Goal: Download file/media

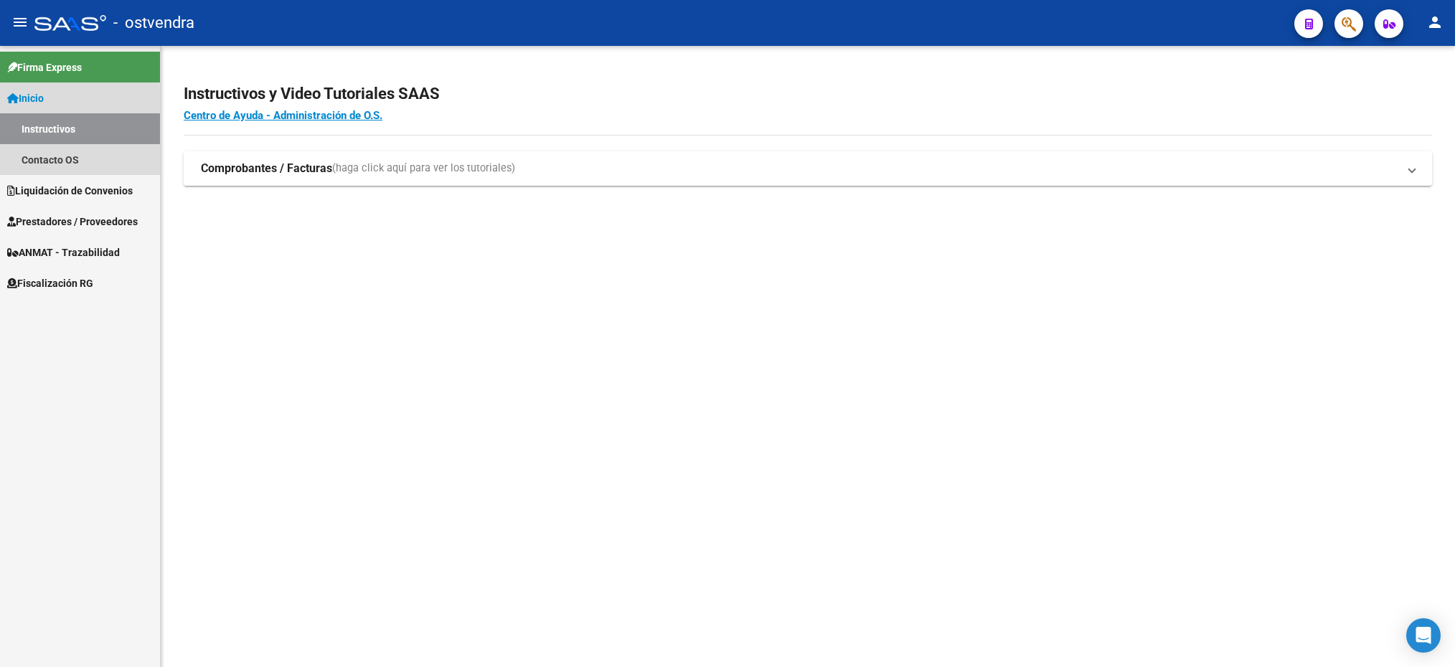
click at [50, 131] on link "Instructivos" at bounding box center [80, 128] width 160 height 31
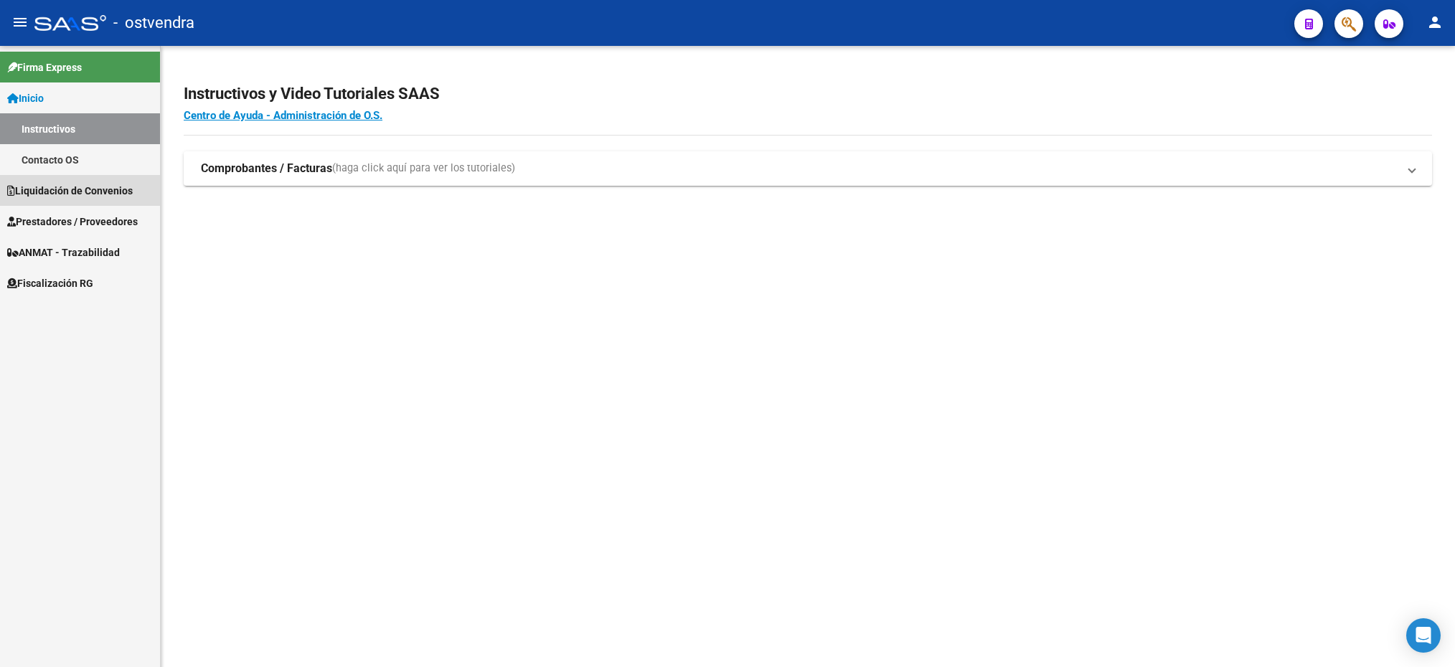
click at [72, 192] on span "Liquidación de Convenios" at bounding box center [70, 191] width 126 height 16
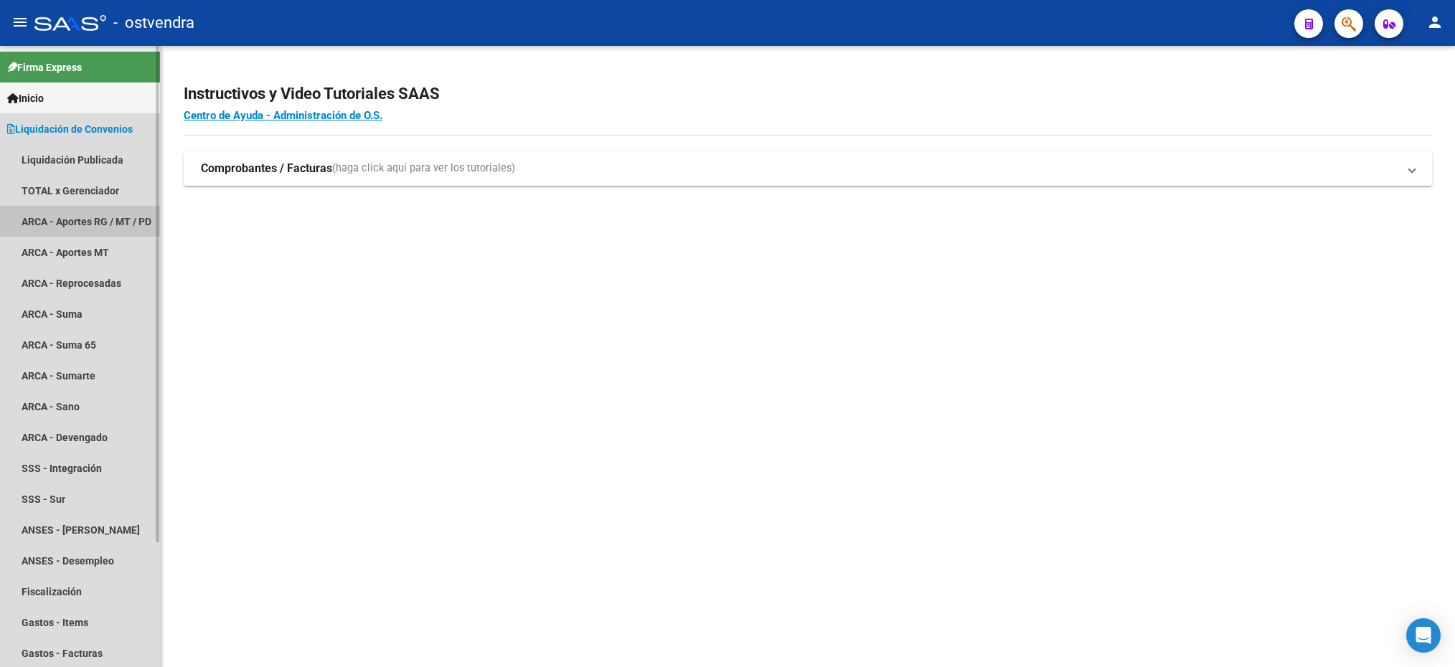
click at [90, 206] on link "ARCA - Aportes RG / MT / PD" at bounding box center [80, 221] width 160 height 31
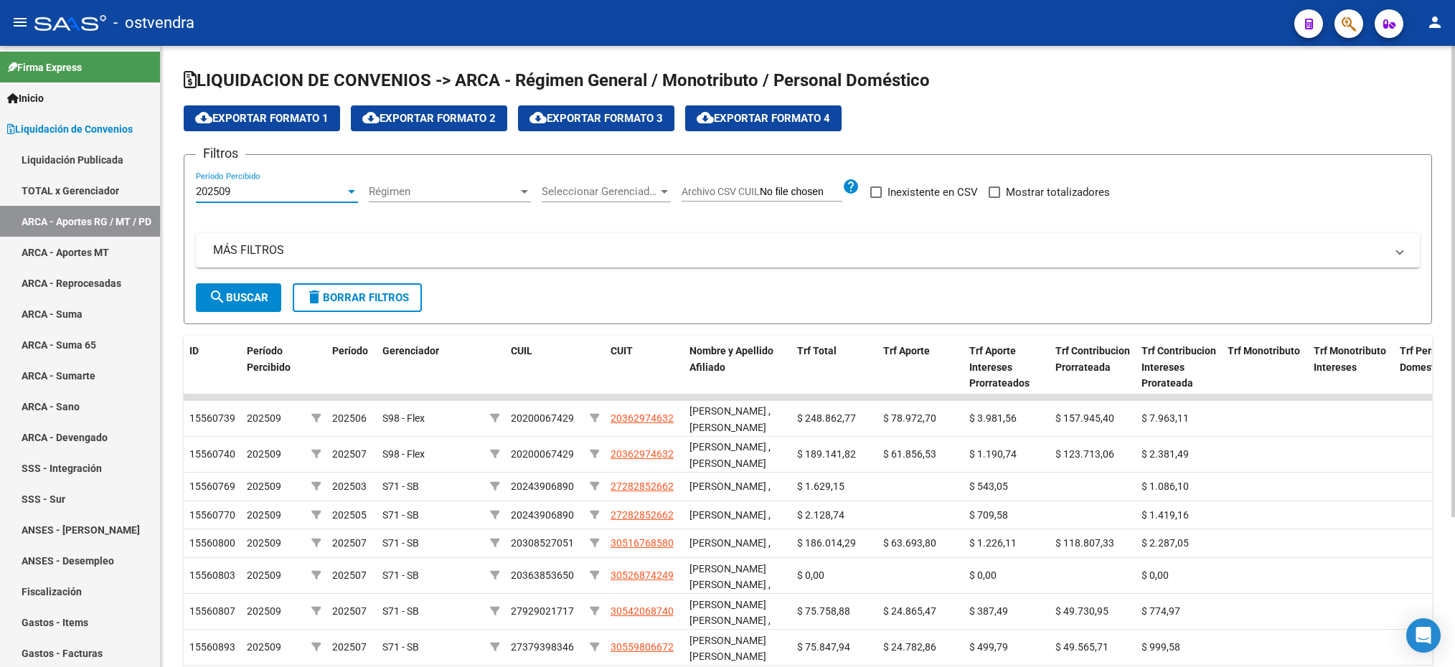
click at [275, 194] on div "202509" at bounding box center [270, 191] width 149 height 13
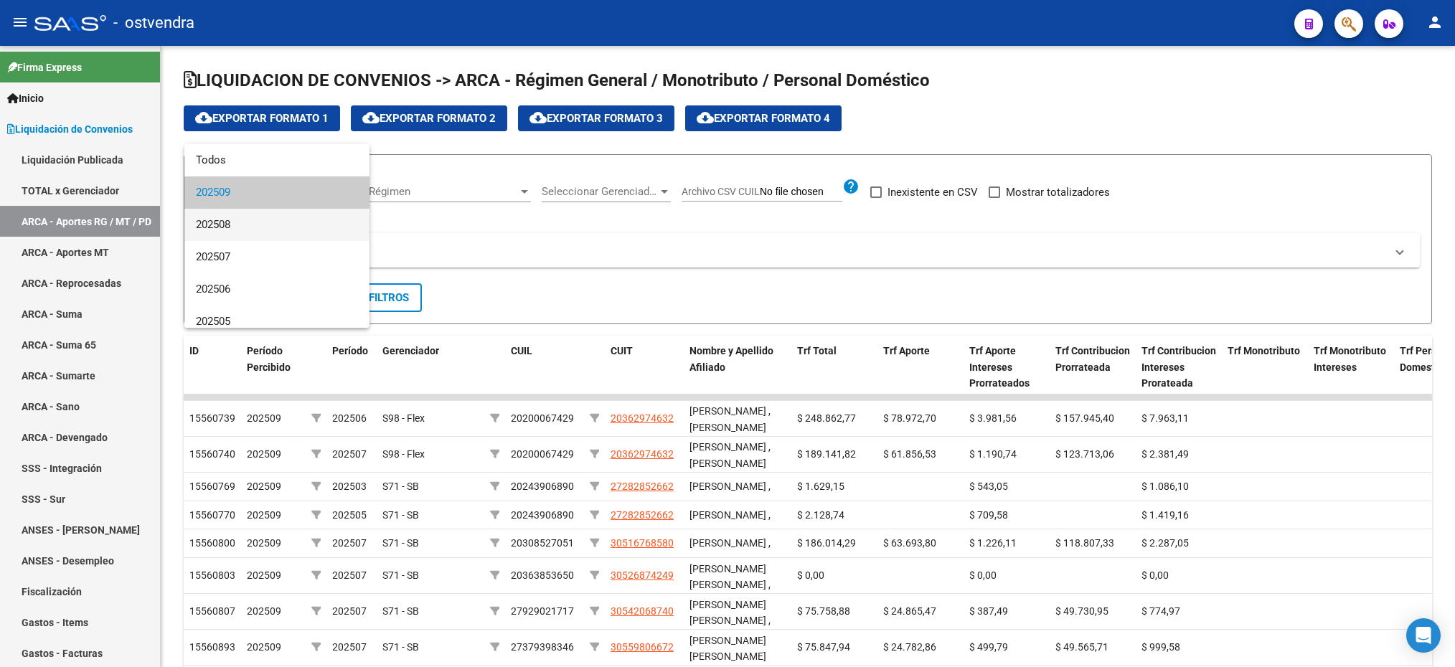
click at [273, 225] on span "202508" at bounding box center [277, 225] width 162 height 32
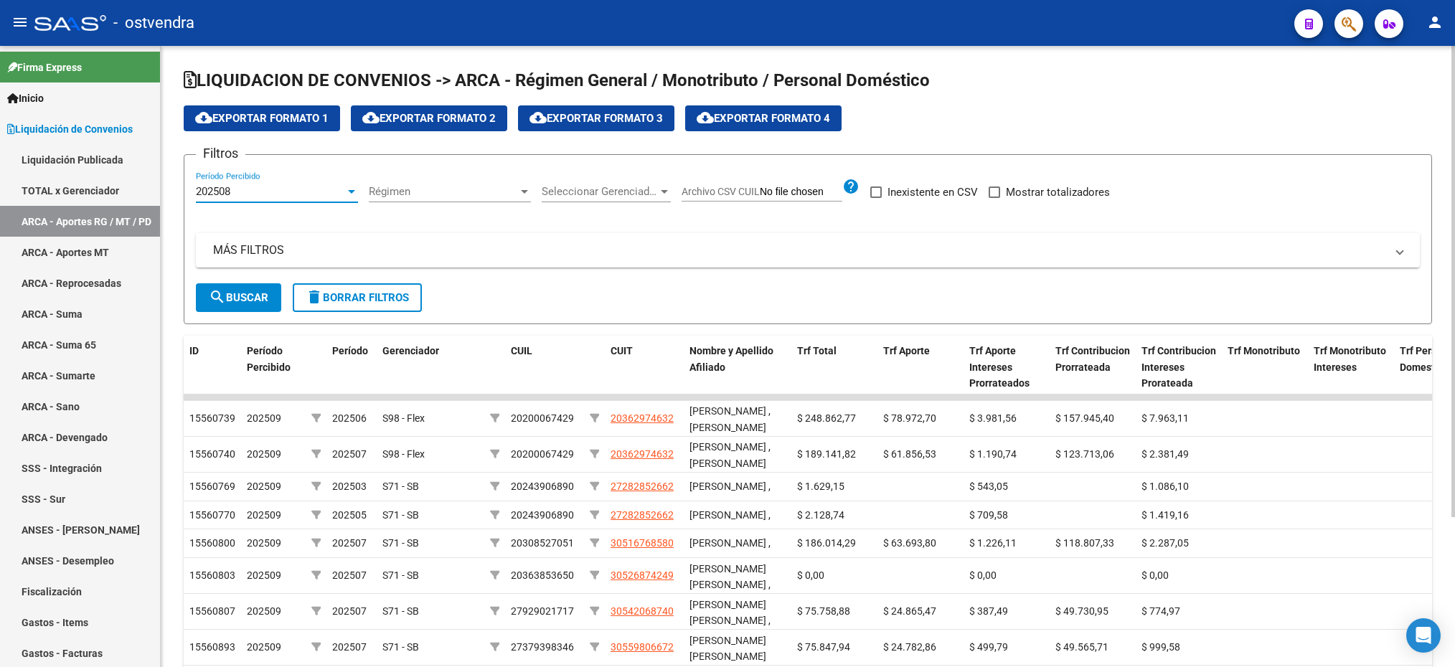
click at [407, 190] on span "Régimen" at bounding box center [443, 191] width 149 height 13
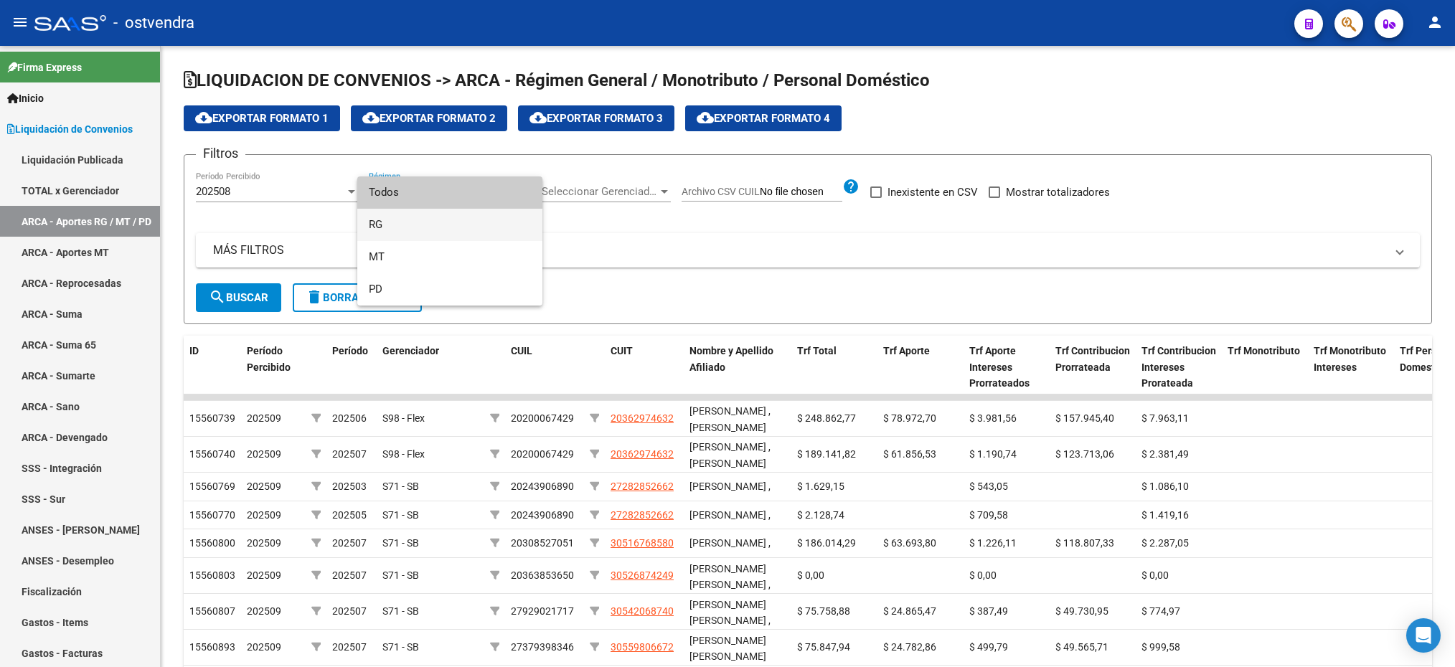
click at [410, 230] on span "RG" at bounding box center [450, 225] width 162 height 32
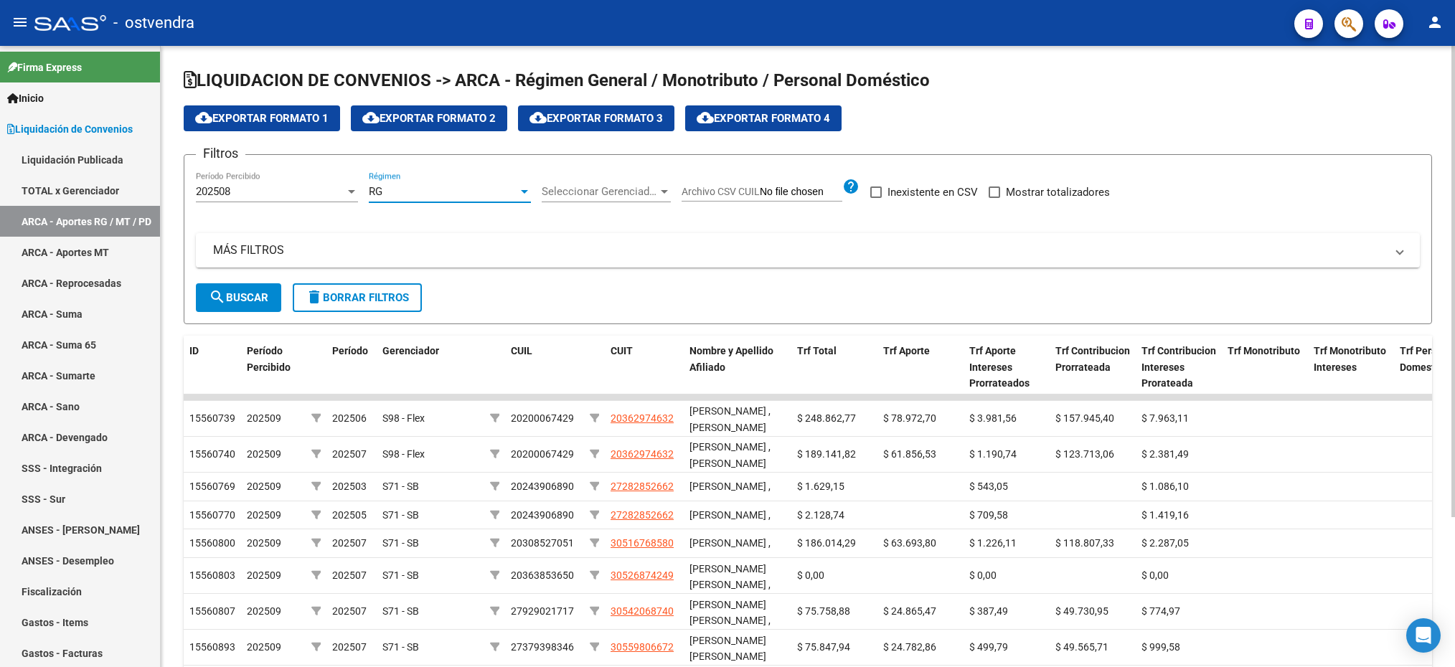
click at [412, 190] on div "RG" at bounding box center [443, 191] width 149 height 13
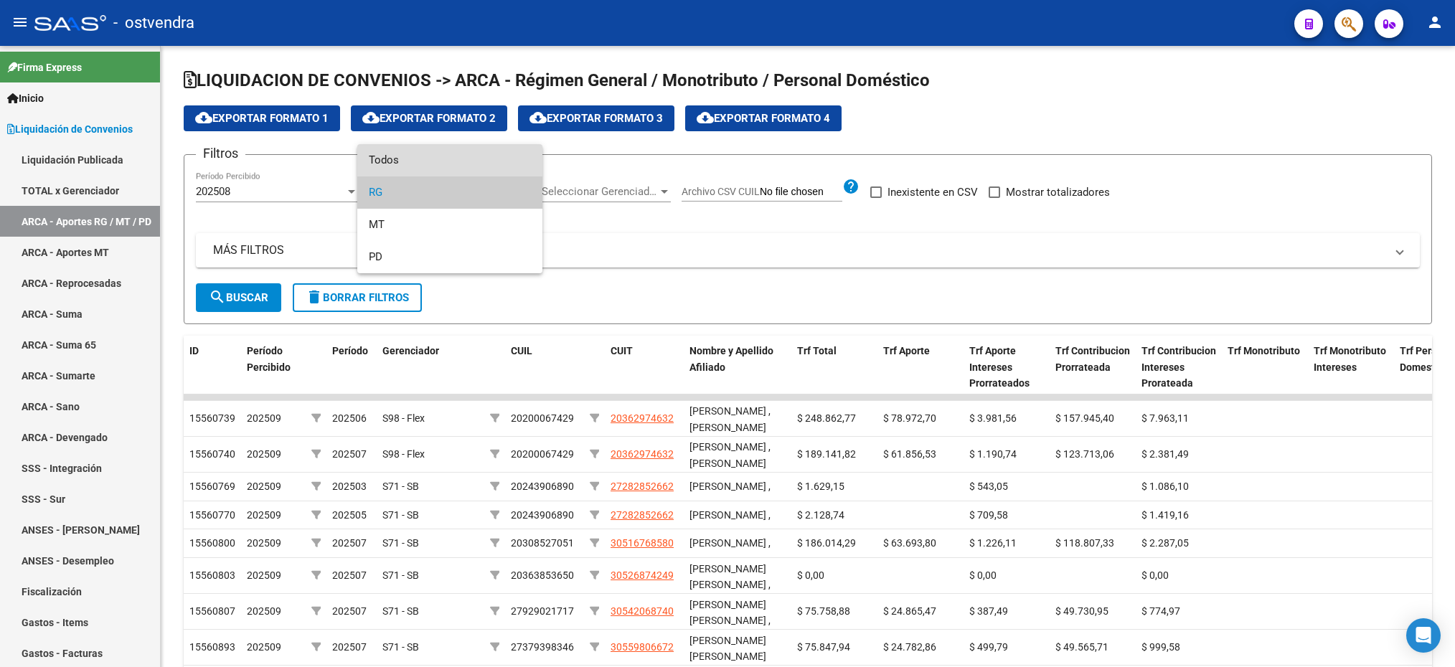
click at [411, 161] on span "Todos" at bounding box center [450, 160] width 162 height 32
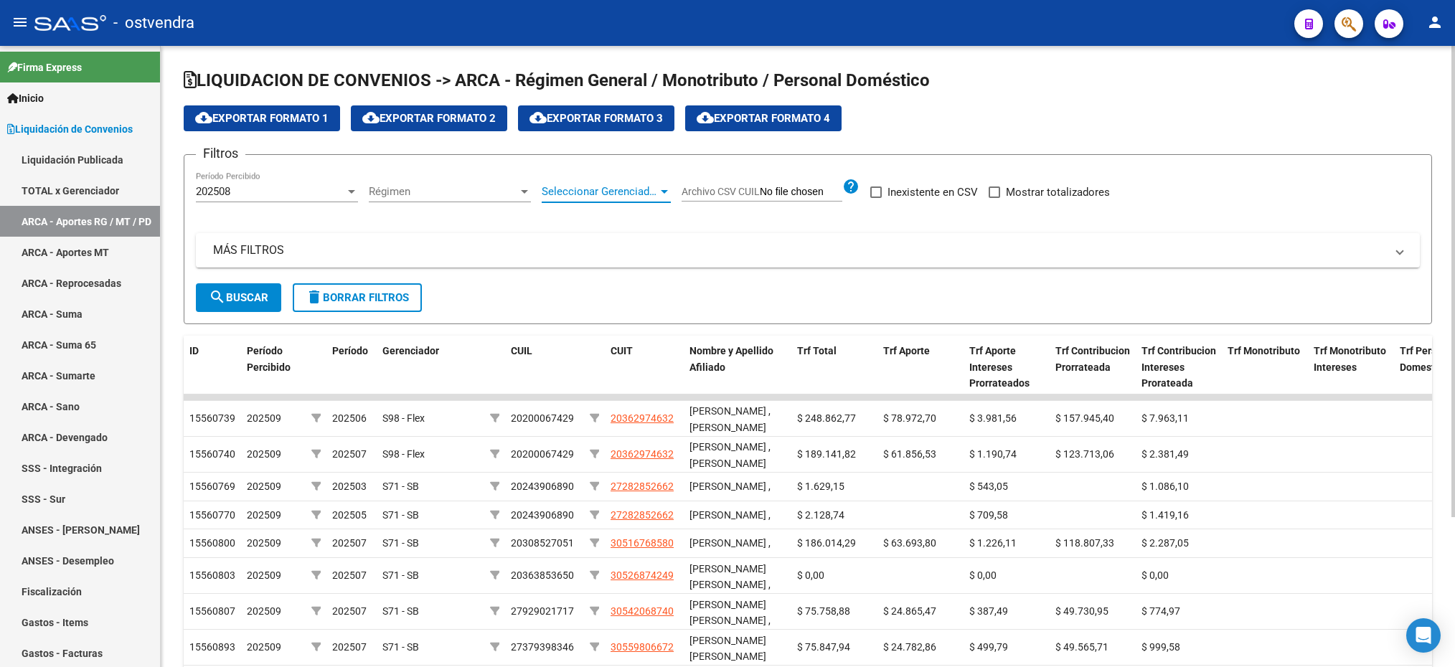
click at [590, 194] on span "Seleccionar Gerenciador" at bounding box center [600, 191] width 116 height 13
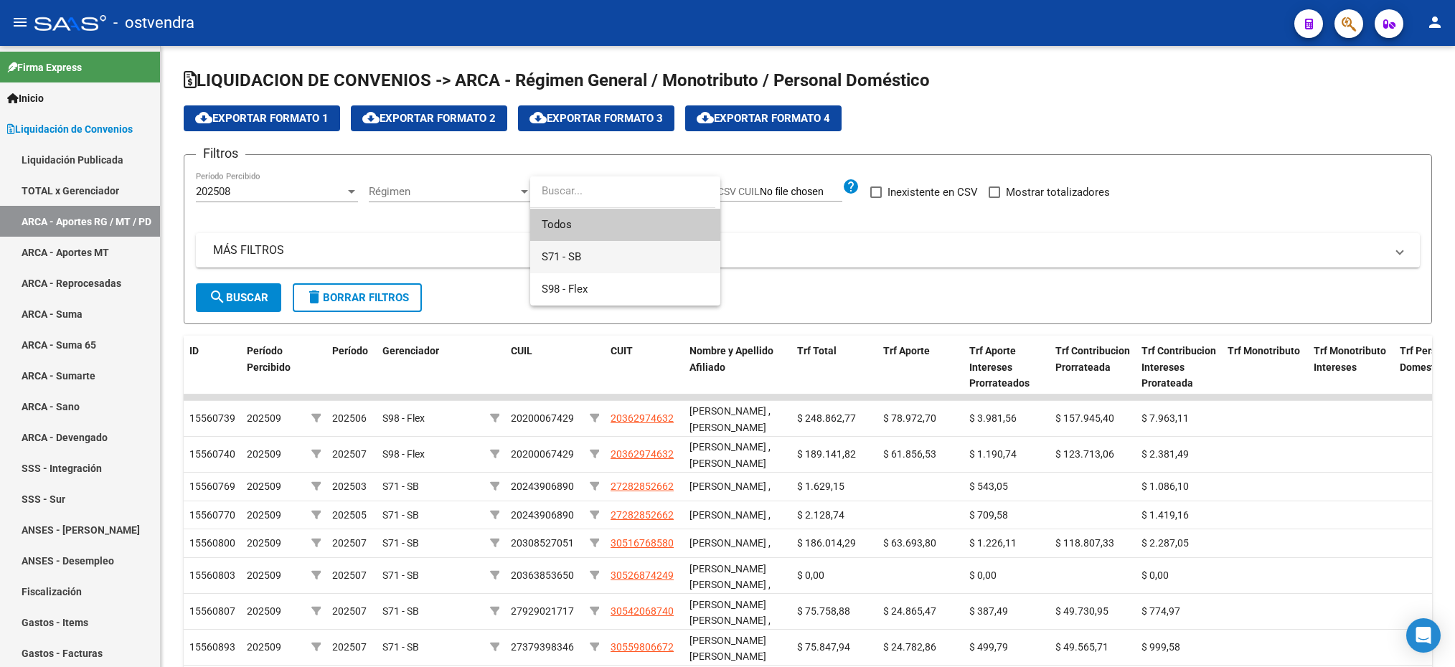
click at [601, 258] on span "S71 - SB" at bounding box center [625, 257] width 167 height 32
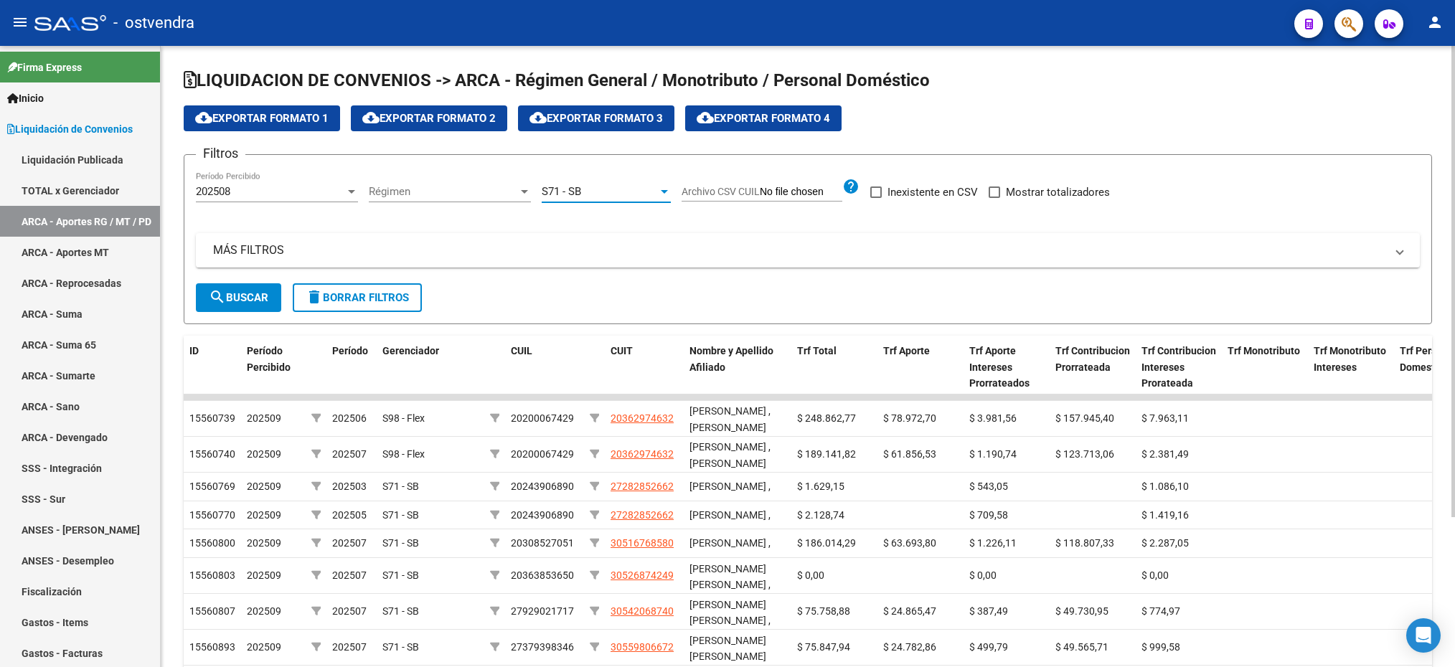
click at [263, 301] on span "search Buscar" at bounding box center [239, 297] width 60 height 13
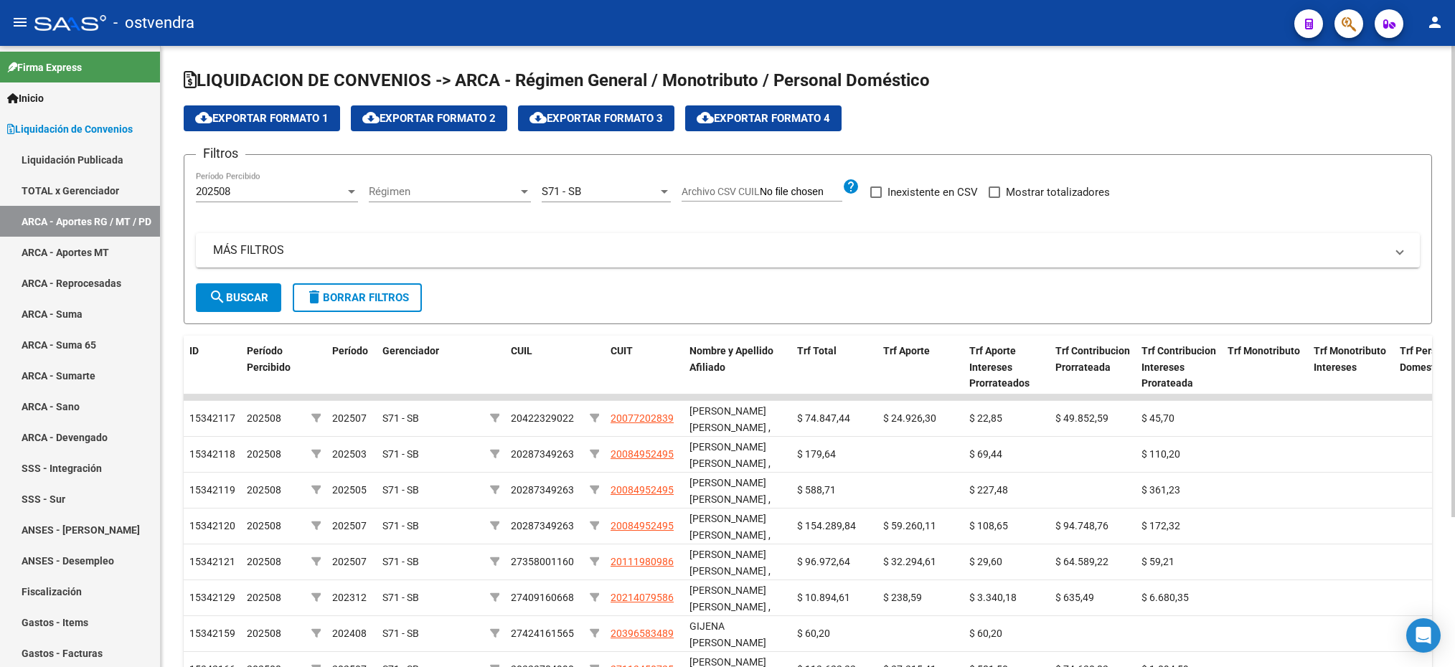
click at [413, 118] on span "cloud_download Exportar Formato 2" at bounding box center [428, 118] width 133 height 13
click at [301, 196] on div "202508" at bounding box center [270, 191] width 149 height 13
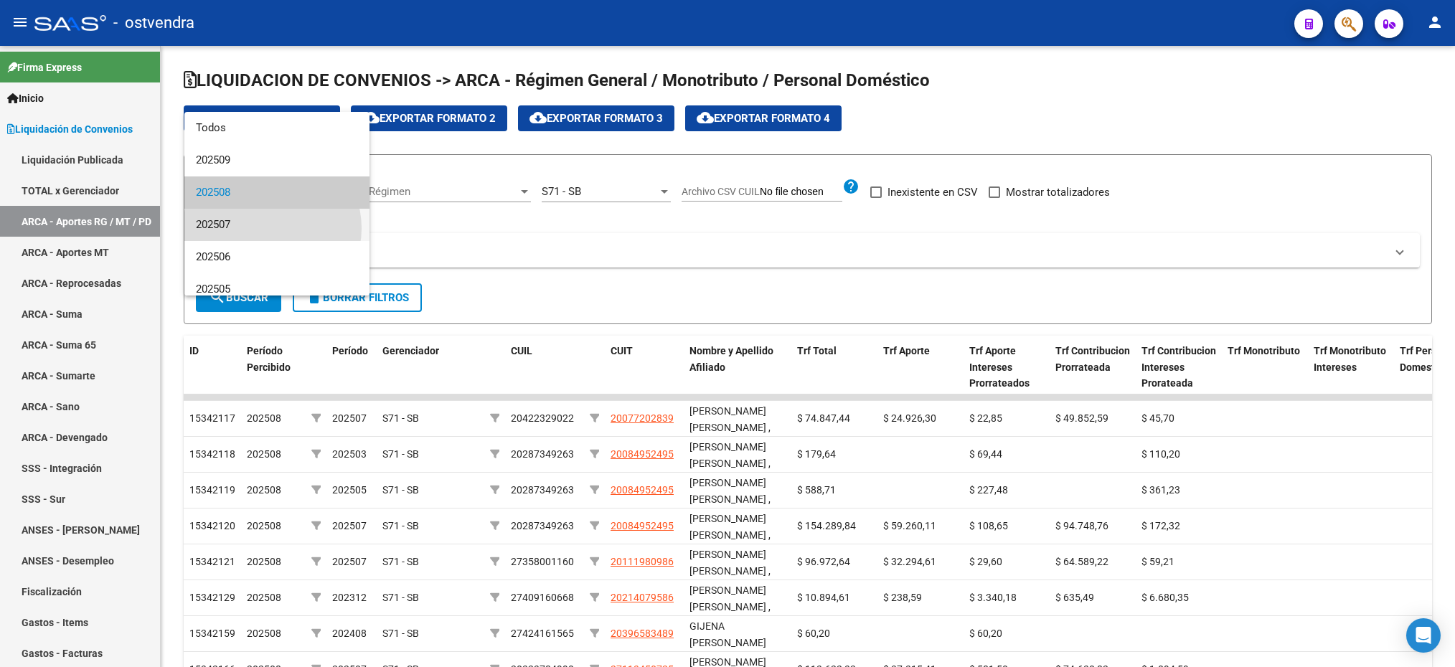
click at [272, 228] on span "202507" at bounding box center [277, 225] width 162 height 32
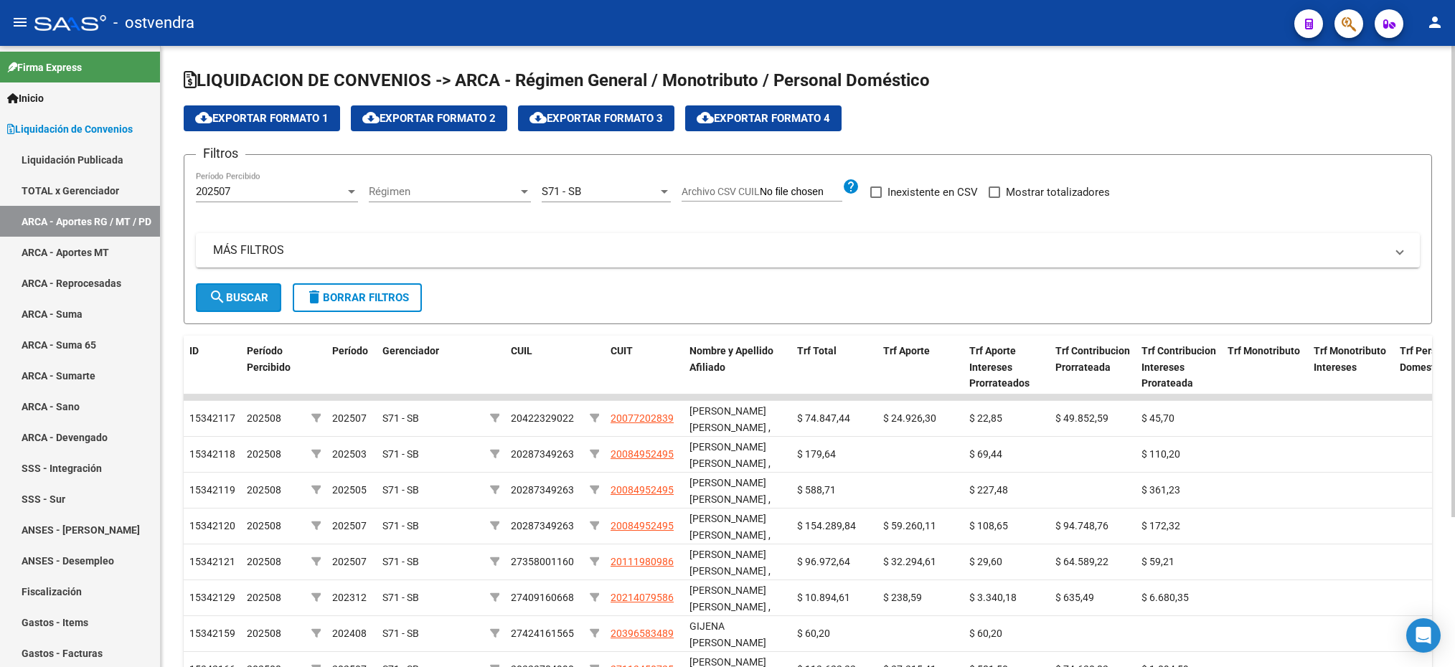
click at [241, 298] on span "search Buscar" at bounding box center [239, 297] width 60 height 13
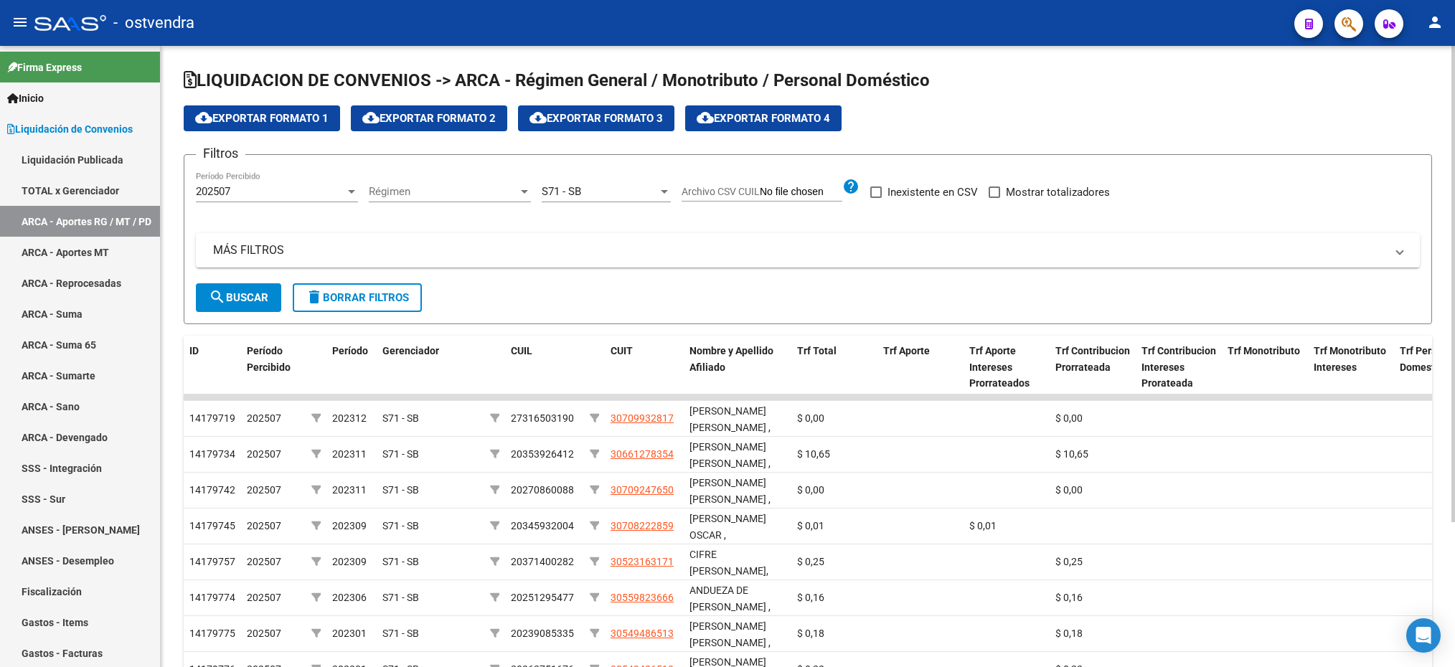
click at [414, 121] on span "cloud_download Exportar Formato 2" at bounding box center [428, 118] width 133 height 13
click at [339, 185] on div "202507" at bounding box center [270, 191] width 149 height 13
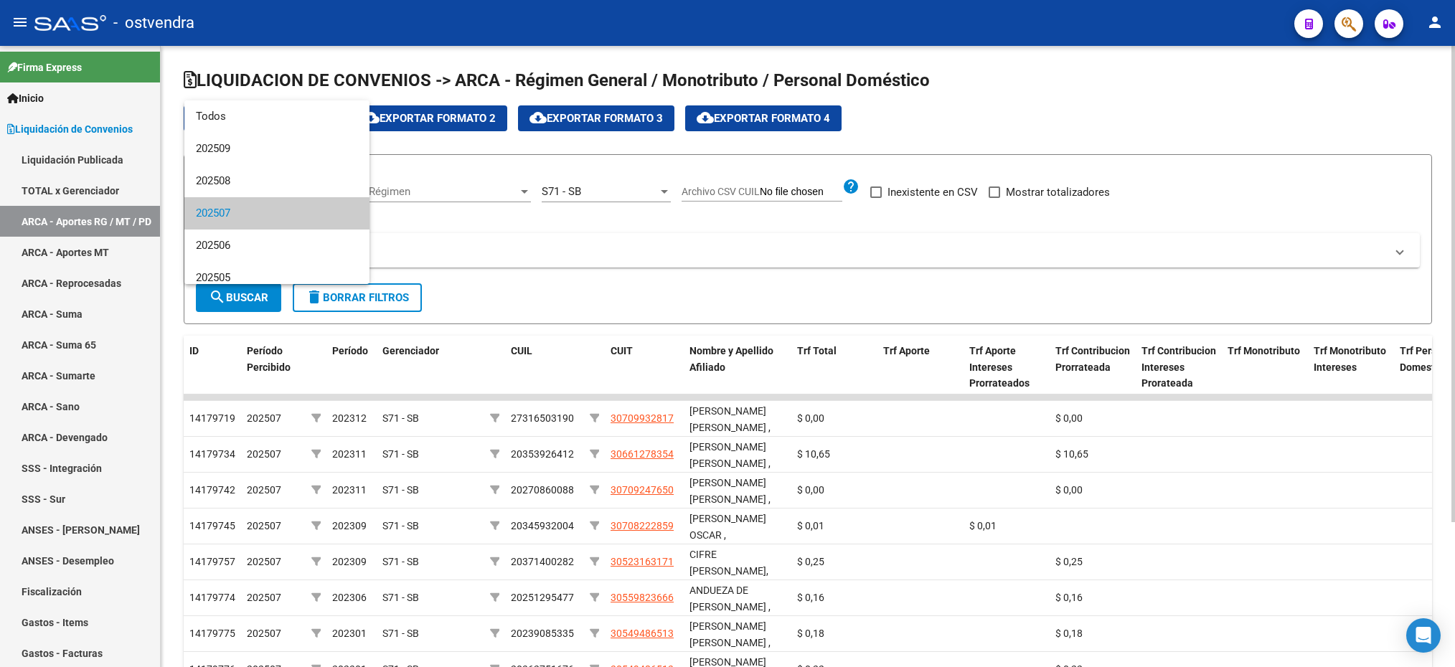
scroll to position [22, 0]
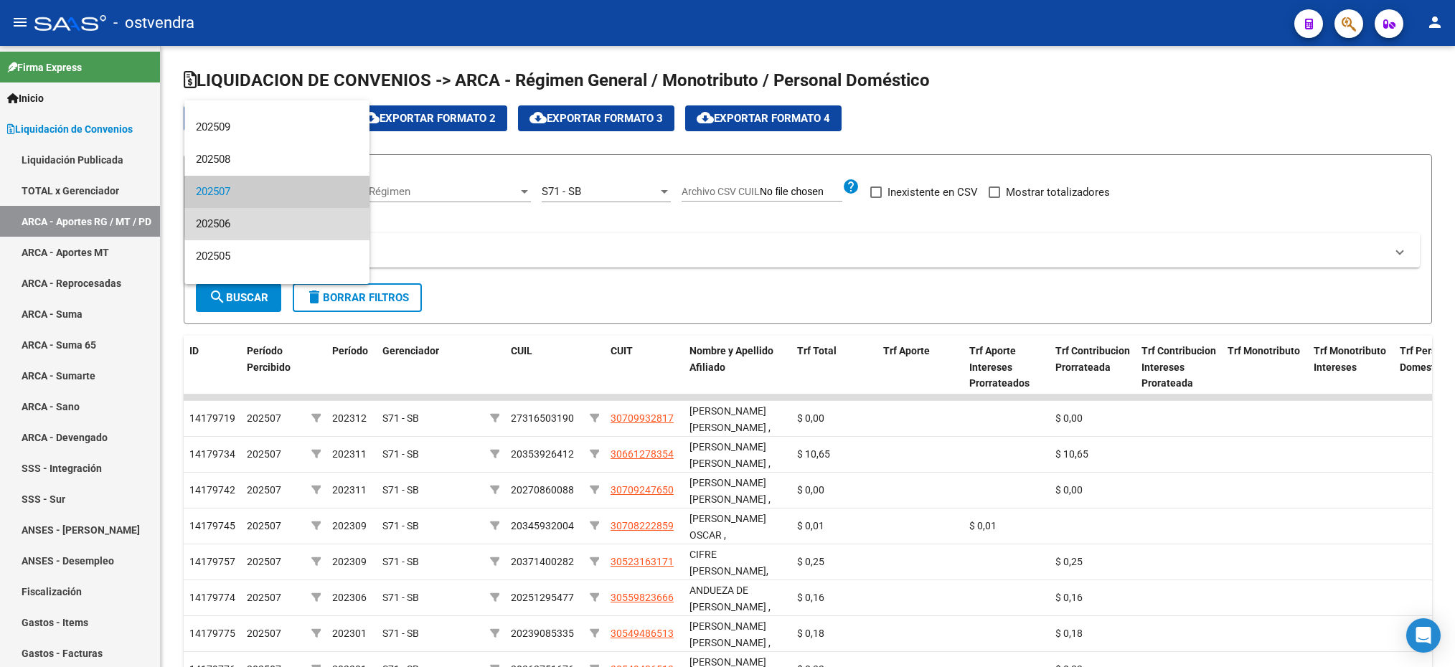
click at [312, 222] on span "202506" at bounding box center [277, 224] width 162 height 32
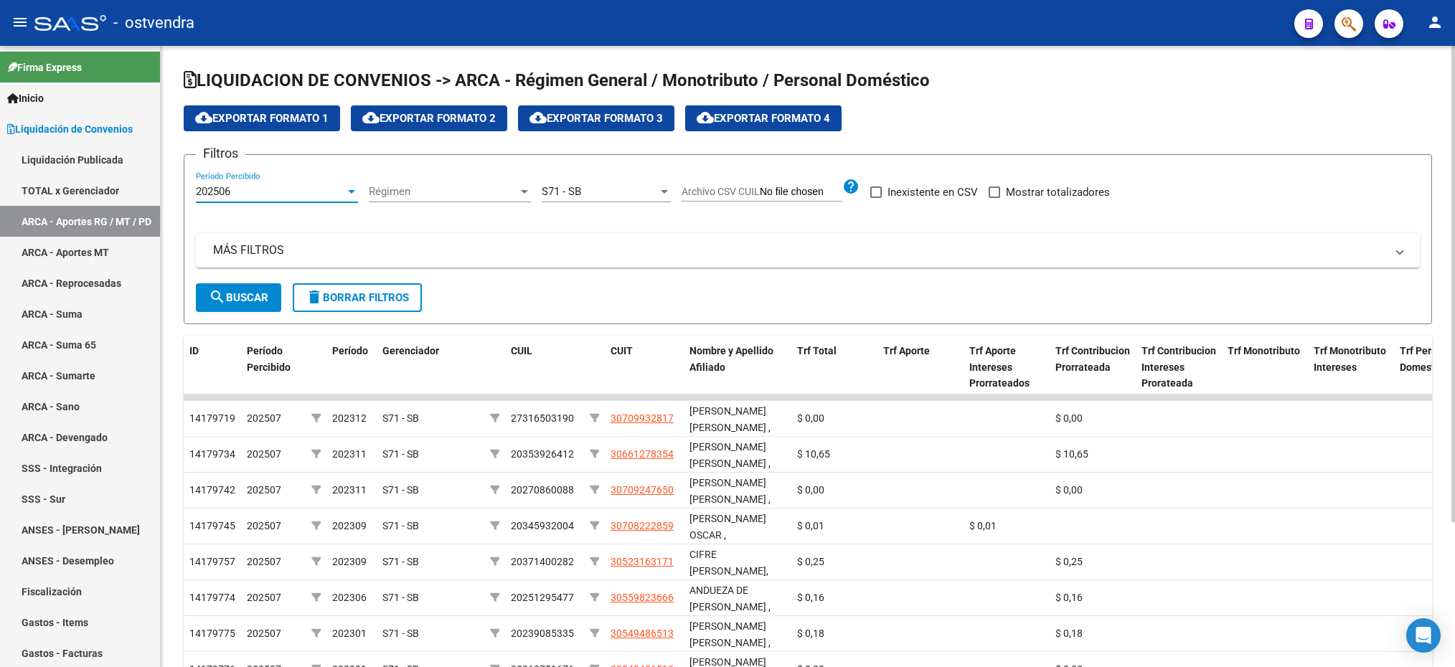
click at [366, 192] on div "Filtros 202506 Período Percibido Régimen Régimen S71 - SB Seleccionar Gerenciad…" at bounding box center [808, 224] width 1224 height 117
click at [472, 192] on span "Régimen" at bounding box center [443, 191] width 149 height 13
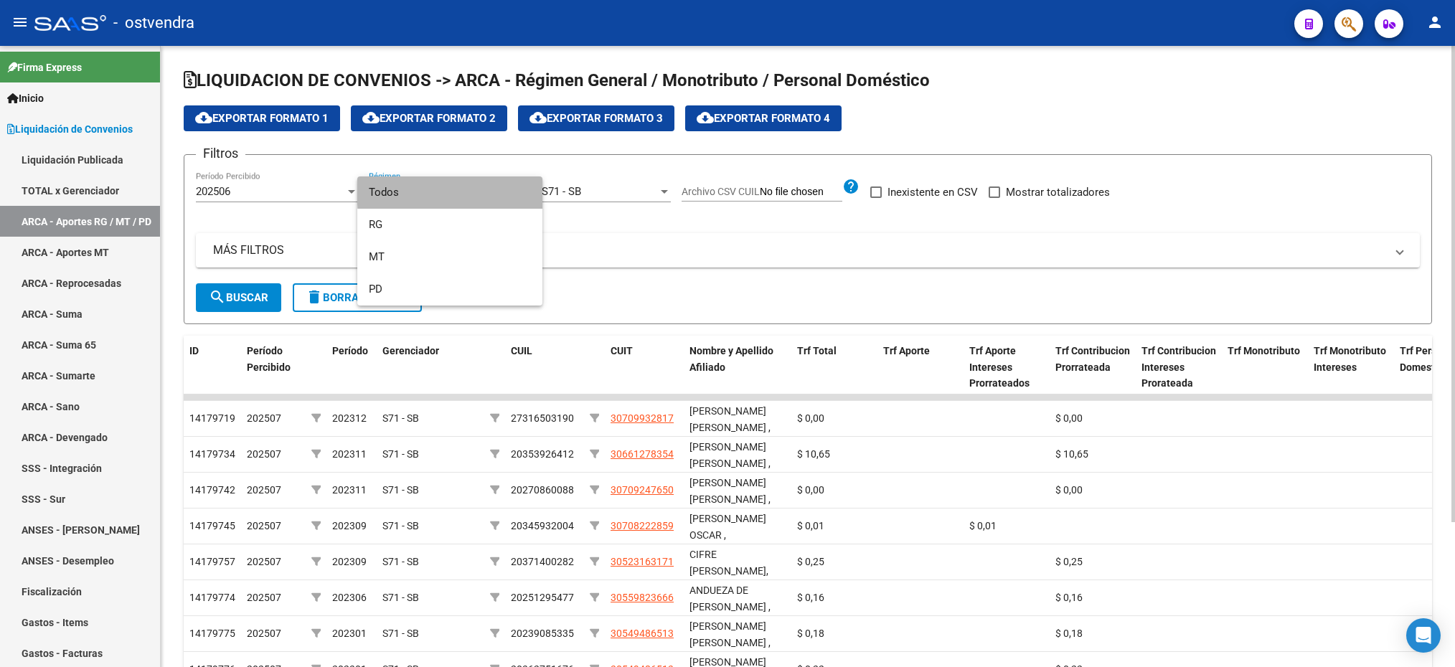
click at [472, 192] on span "Todos" at bounding box center [450, 192] width 162 height 32
click at [220, 306] on button "search Buscar" at bounding box center [238, 297] width 85 height 29
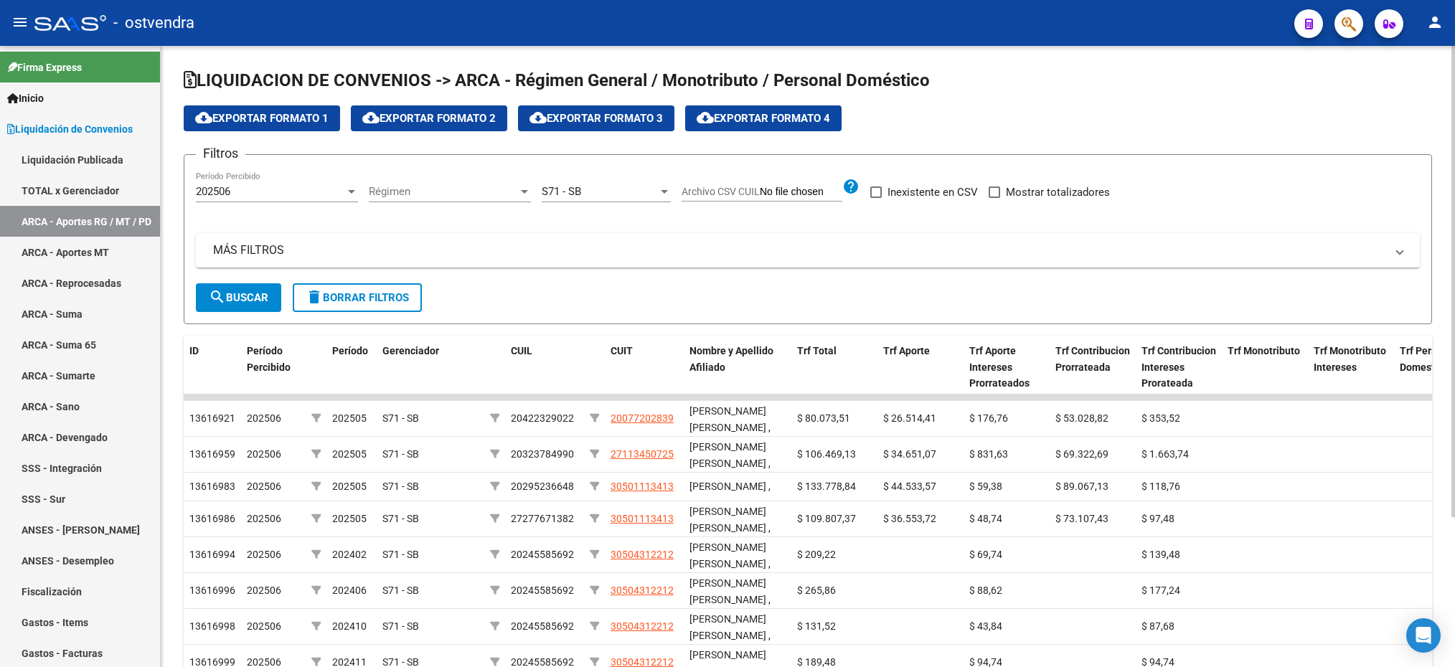
click at [430, 118] on span "cloud_download Exportar Formato 2" at bounding box center [428, 118] width 133 height 13
